Goal: Use online tool/utility: Utilize a website feature to perform a specific function

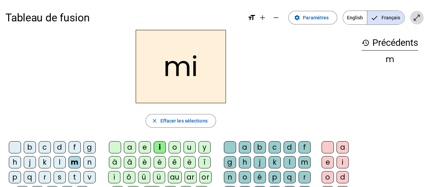
click at [414, 16] on mat-icon "open_in_full" at bounding box center [417, 18] width 8 height 8
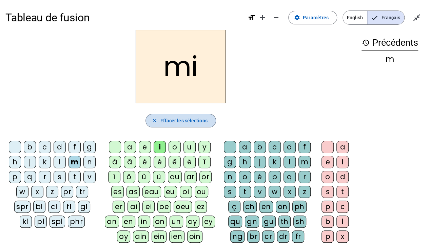
click at [190, 118] on span "Effacer les sélections" at bounding box center [183, 121] width 47 height 8
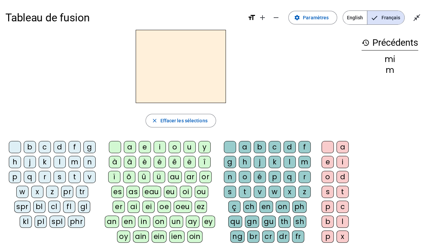
click at [175, 66] on h2 at bounding box center [181, 66] width 90 height 73
click at [159, 146] on div "i" at bounding box center [160, 147] width 12 height 12
click at [286, 162] on div "l" at bounding box center [290, 162] width 12 height 12
click at [419, 19] on mat-icon "close_fullscreen" at bounding box center [417, 18] width 8 height 8
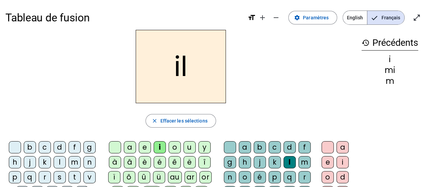
click at [74, 159] on div "m" at bounding box center [75, 162] width 12 height 12
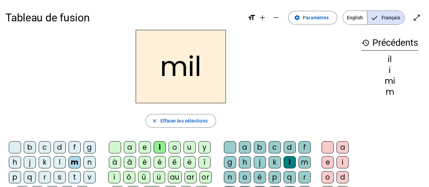
click at [128, 144] on div "a" at bounding box center [130, 147] width 12 height 12
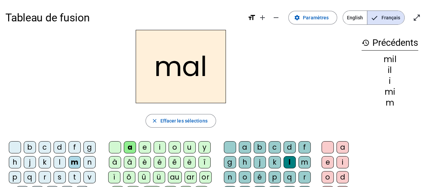
click at [230, 144] on div at bounding box center [230, 147] width 12 height 12
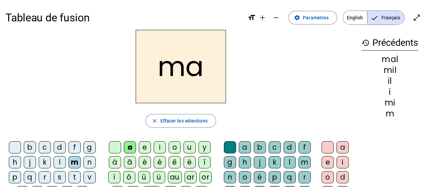
click at [60, 158] on div "l" at bounding box center [60, 162] width 12 height 12
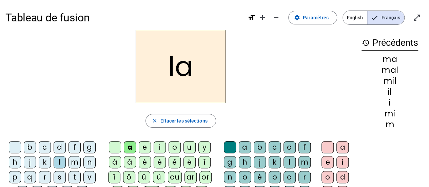
click at [190, 146] on div "u" at bounding box center [190, 147] width 12 height 12
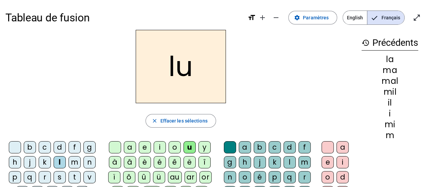
click at [56, 145] on div "d" at bounding box center [60, 147] width 12 height 12
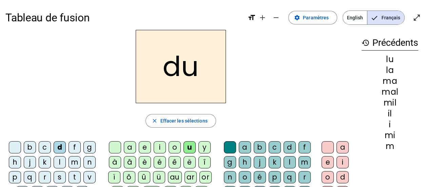
click at [75, 174] on div "t" at bounding box center [75, 177] width 12 height 12
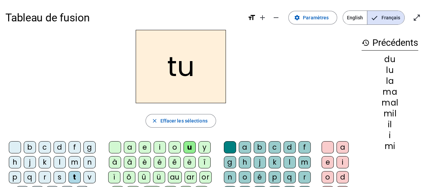
click at [146, 146] on div "e" at bounding box center [145, 147] width 12 height 12
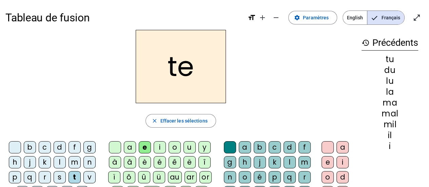
click at [57, 145] on div "d" at bounding box center [60, 147] width 12 height 12
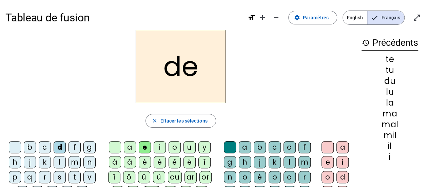
click at [29, 162] on div "j" at bounding box center [30, 162] width 12 height 12
